Goal: Obtain resource: Download file/media

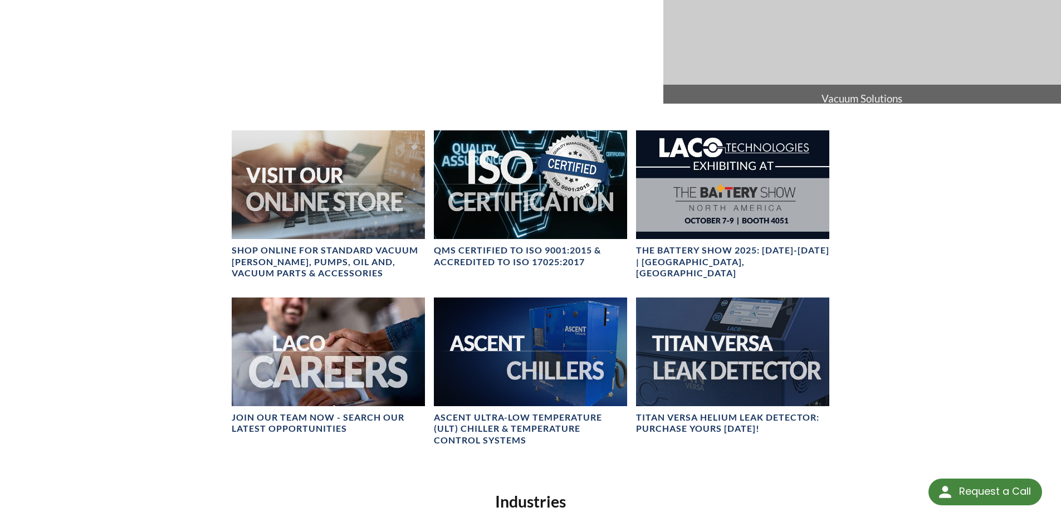
scroll to position [390, 0]
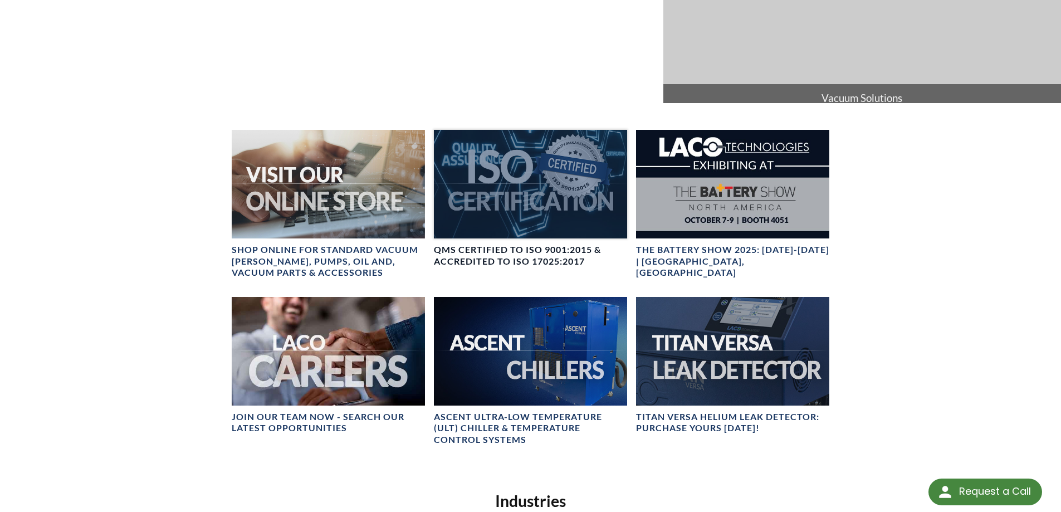
click at [519, 260] on h4 "QMS CERTIFIED to ISO 9001:2015 & Accredited to ISO 17025:2017" at bounding box center [530, 255] width 193 height 23
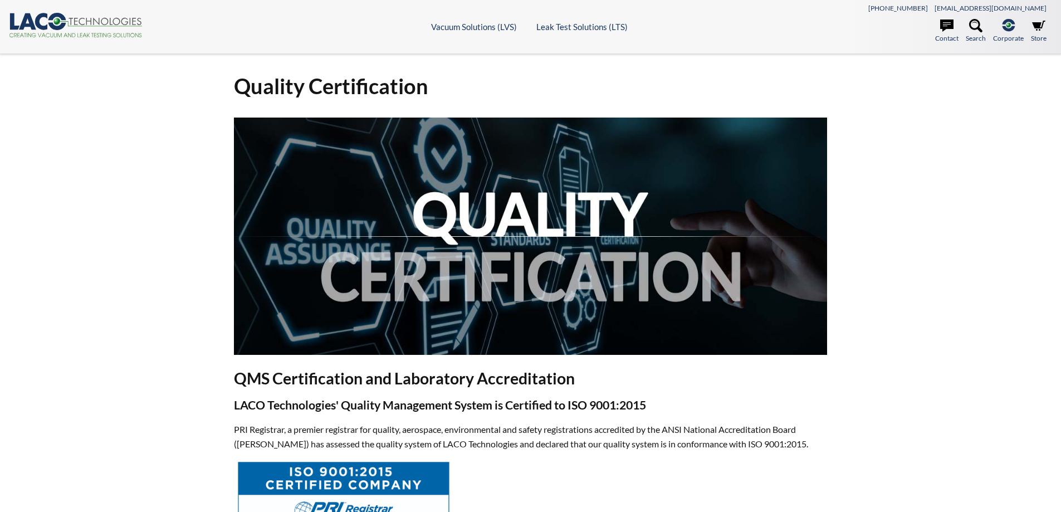
select select "Language Translate Widget"
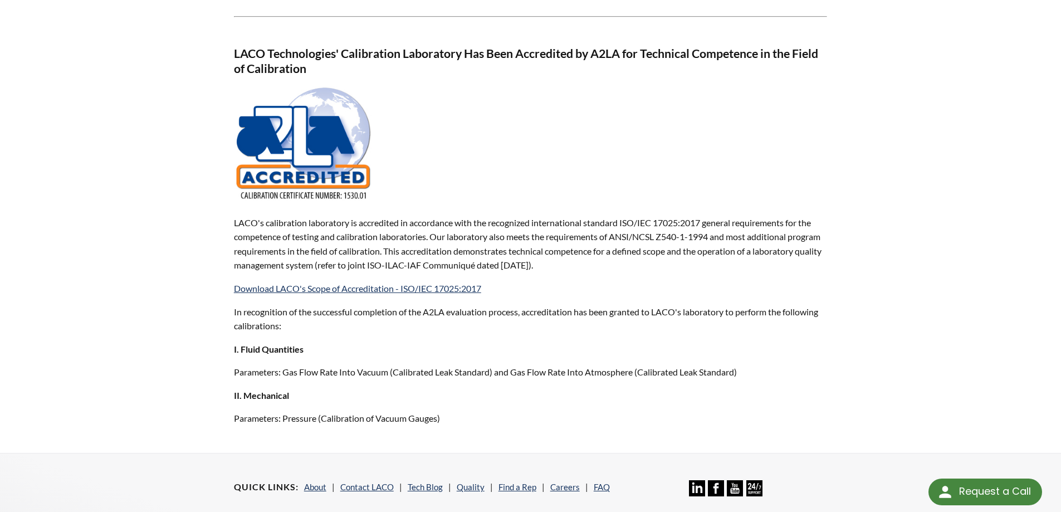
scroll to position [724, 0]
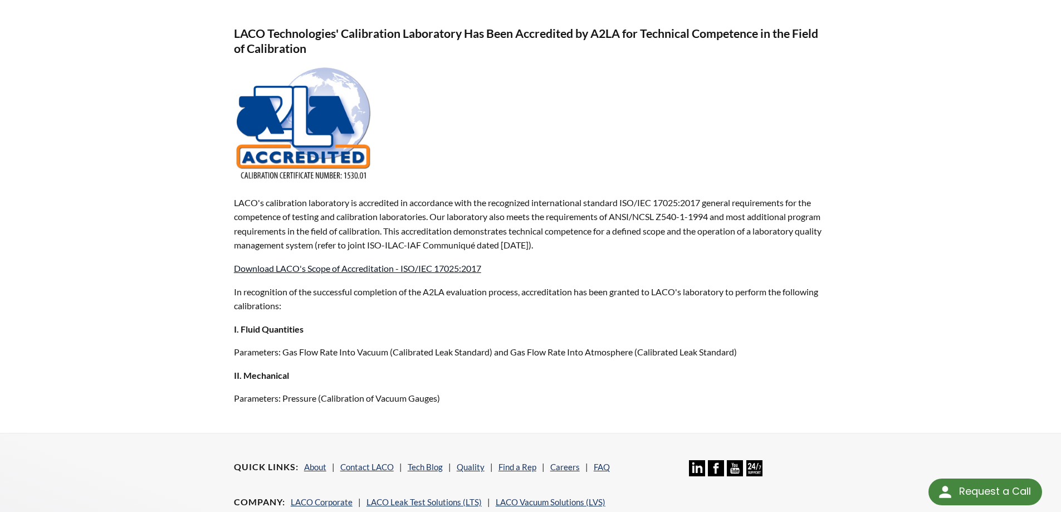
click at [292, 267] on link "Download LACO's Scope of Accreditation - ISO/IEC 17025:2017" at bounding box center [357, 268] width 247 height 11
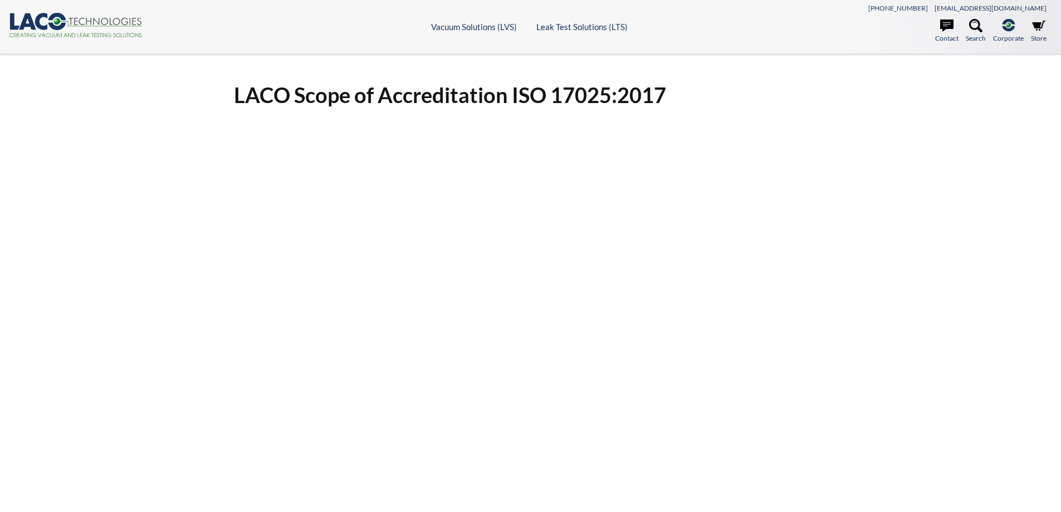
select select "Language Translate Widget"
